Goal: Check status

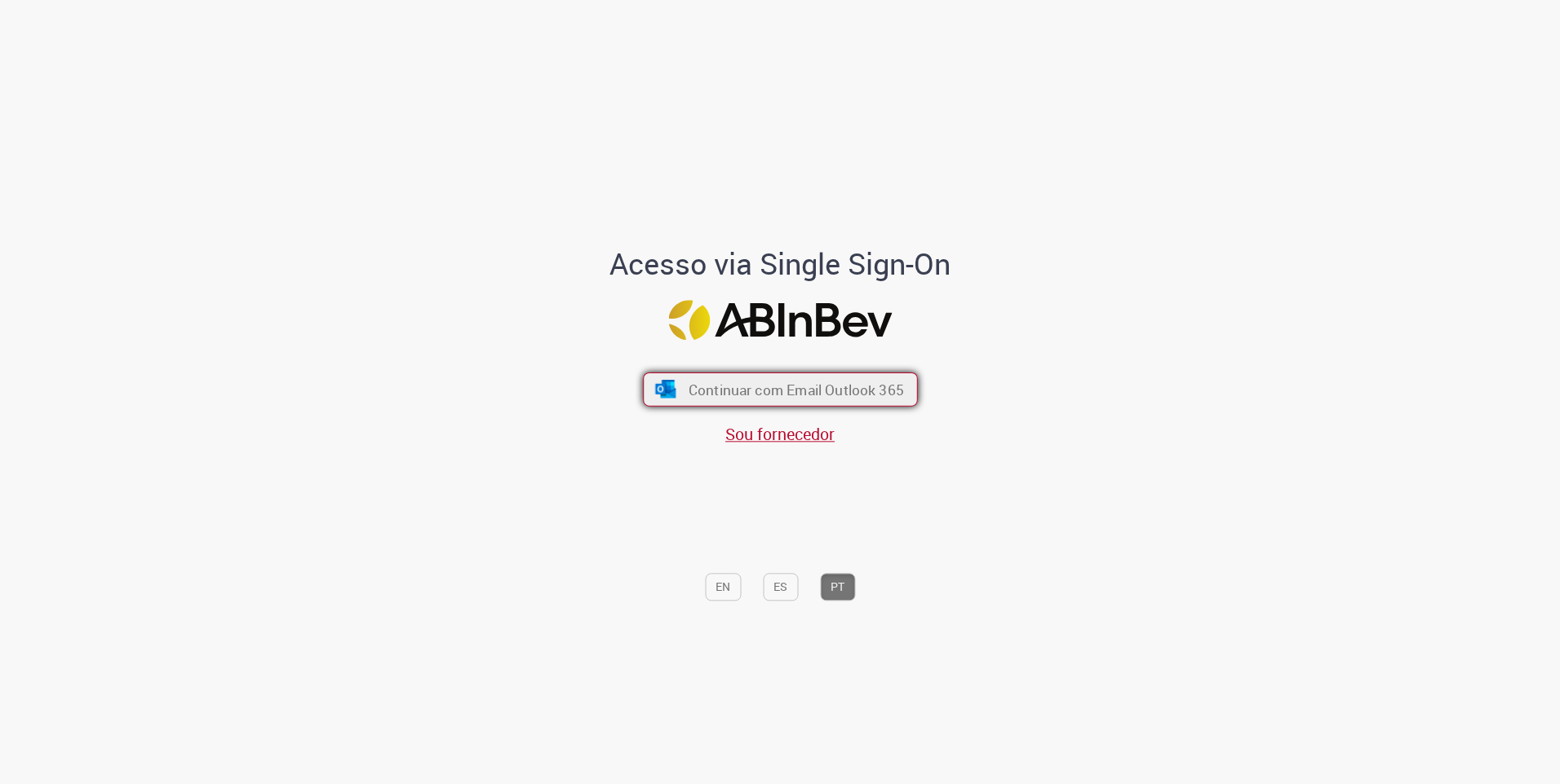
click at [733, 395] on span "Continuar com Email Outlook 365" at bounding box center [795, 389] width 215 height 19
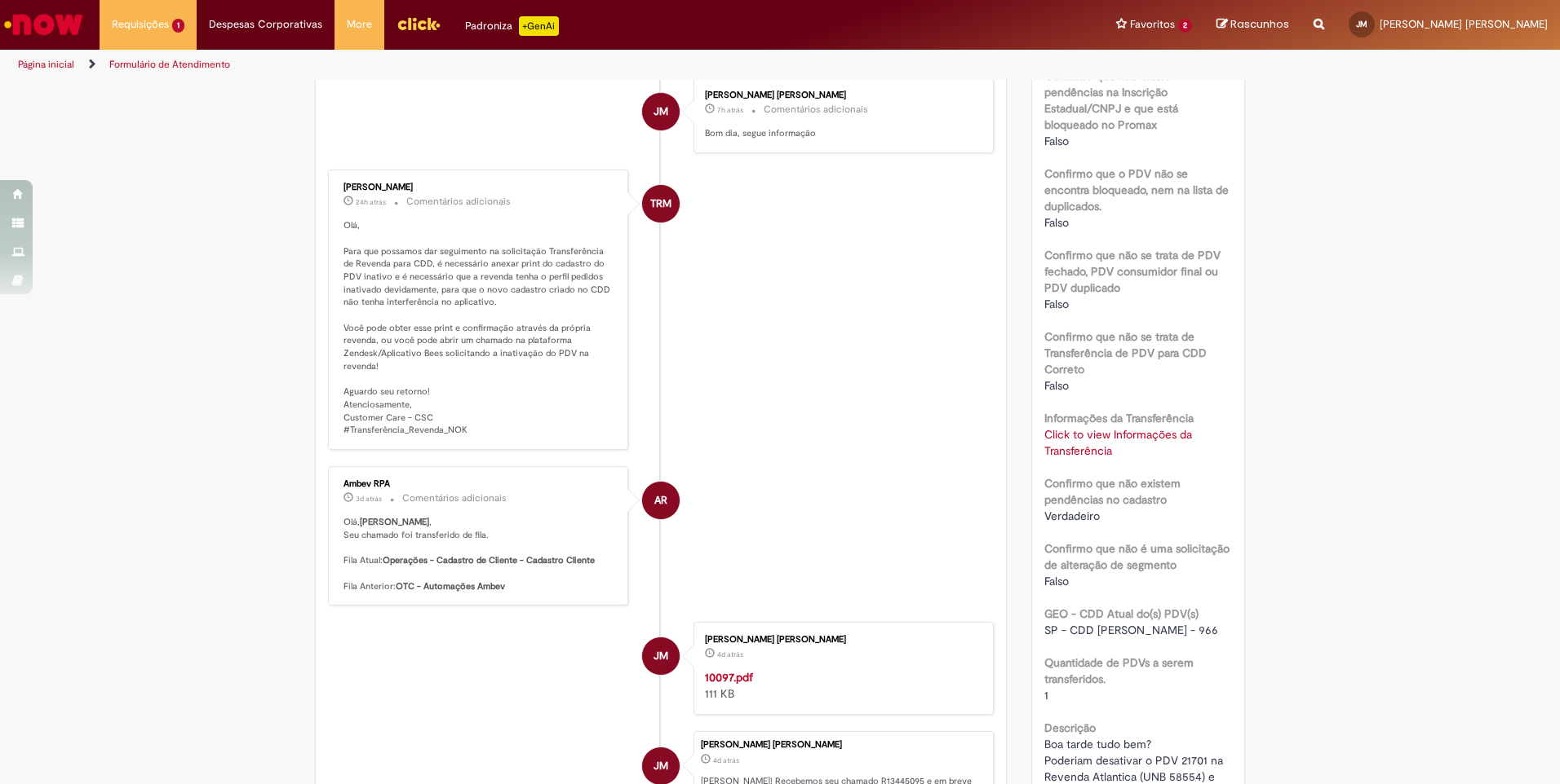
scroll to position [89, 0]
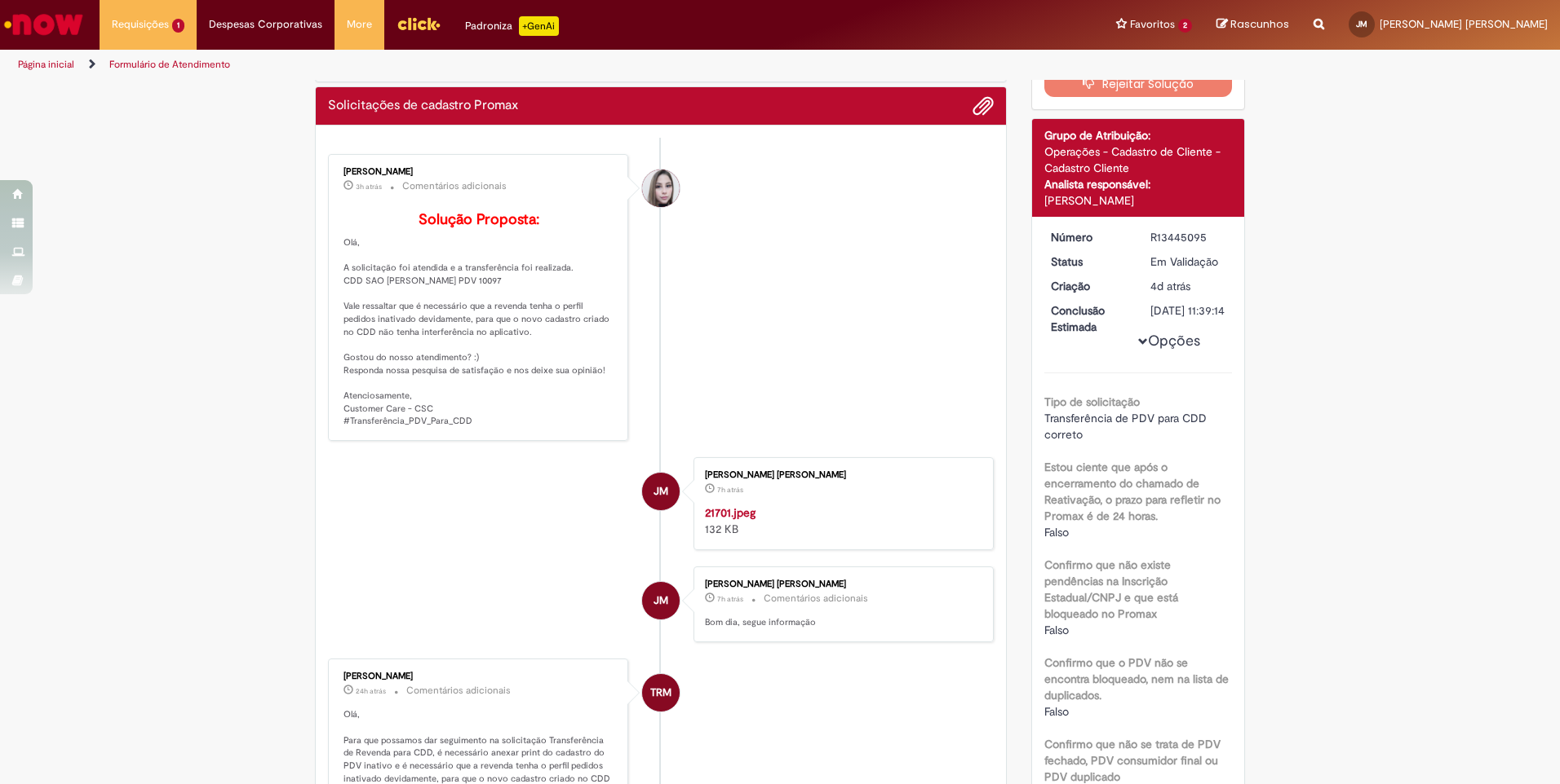
click at [505, 308] on p "Solução Proposta: [GEOGRAPHIC_DATA], A solicitação foi atendida e a transferênc…" at bounding box center [479, 320] width 271 height 216
copy p "10097"
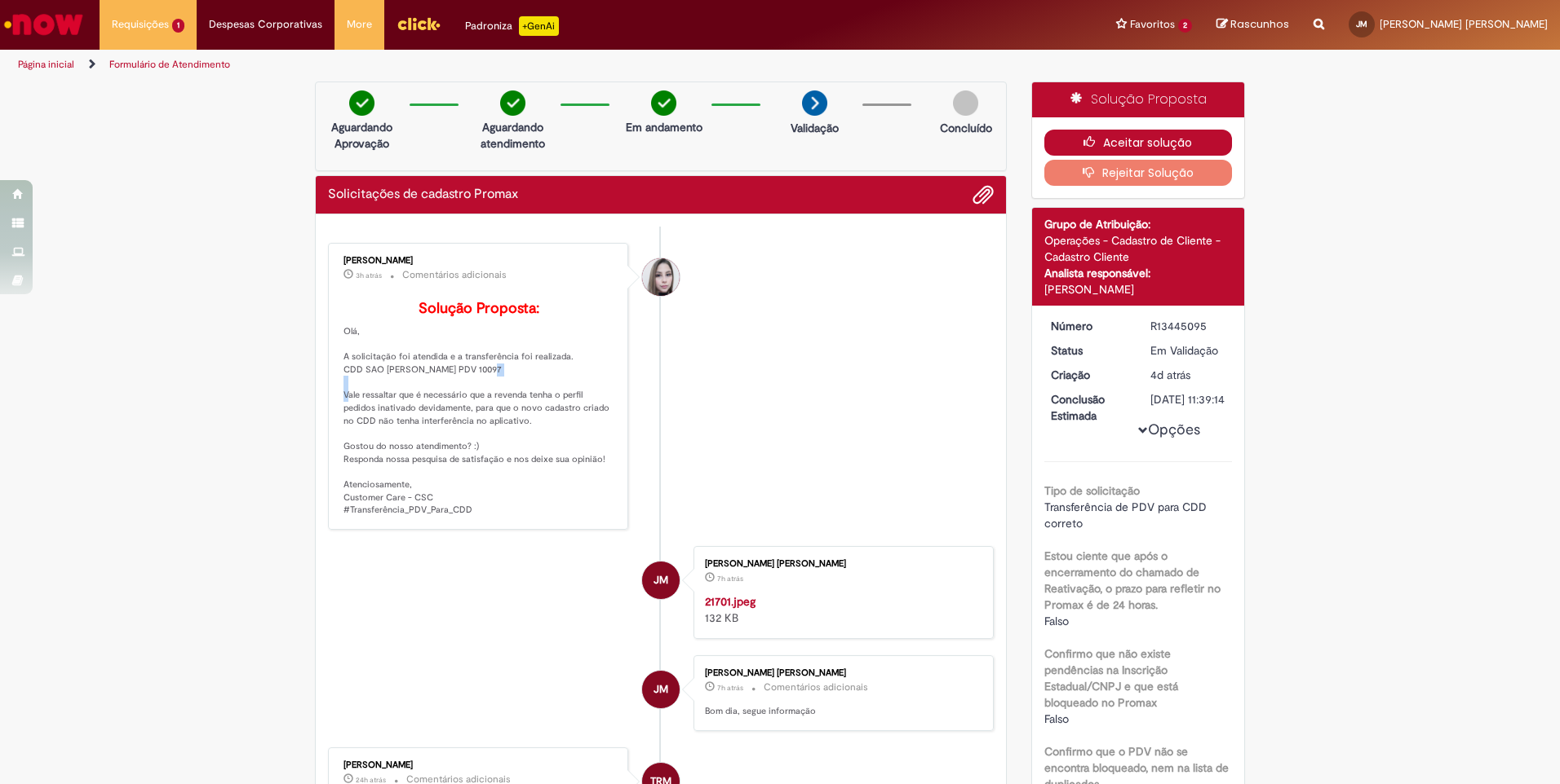
click at [1083, 145] on icon "button" at bounding box center [1093, 142] width 20 height 12
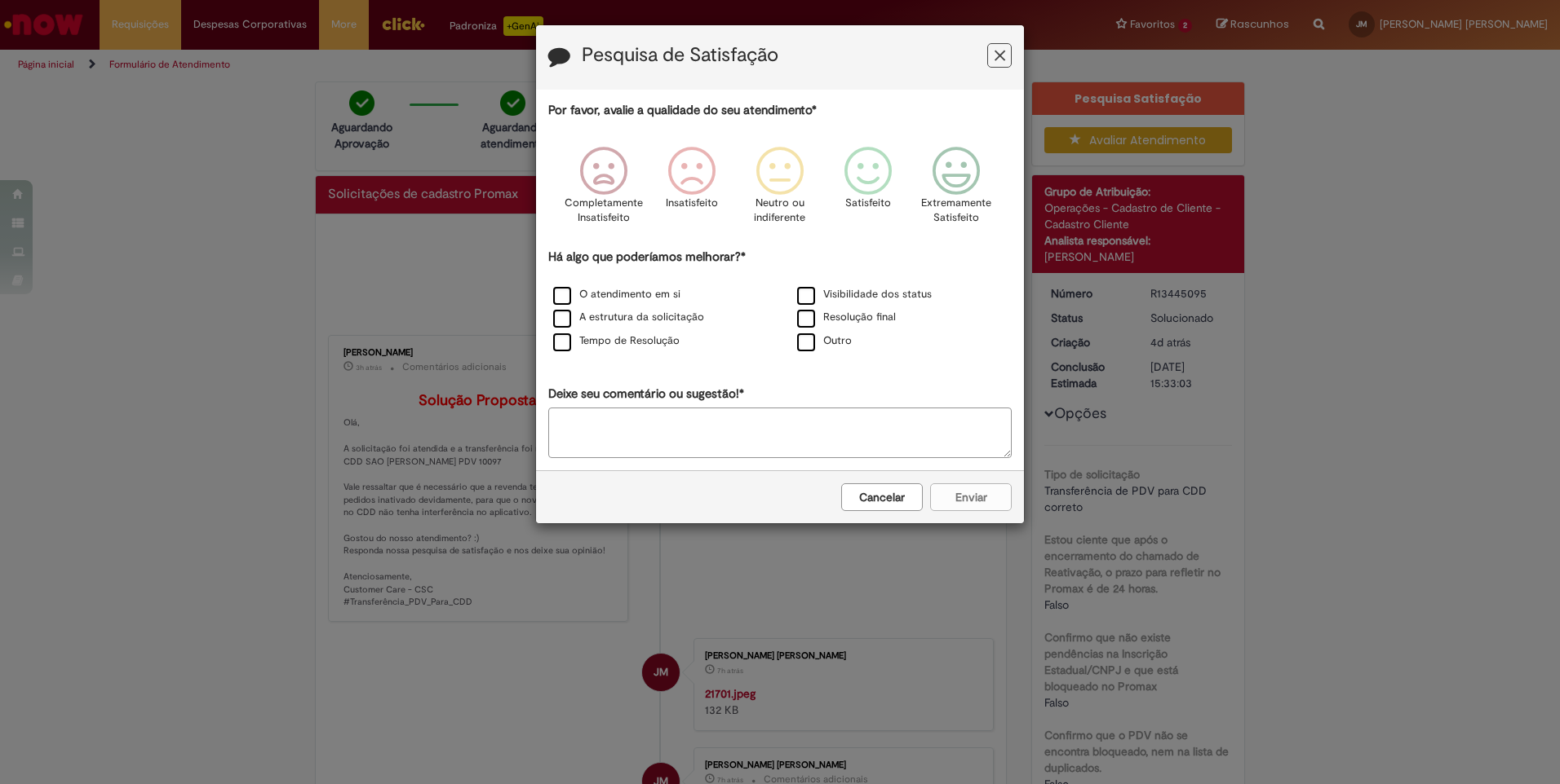
click at [1004, 53] on icon "Feedback" at bounding box center [1000, 55] width 11 height 17
